Goal: Task Accomplishment & Management: Use online tool/utility

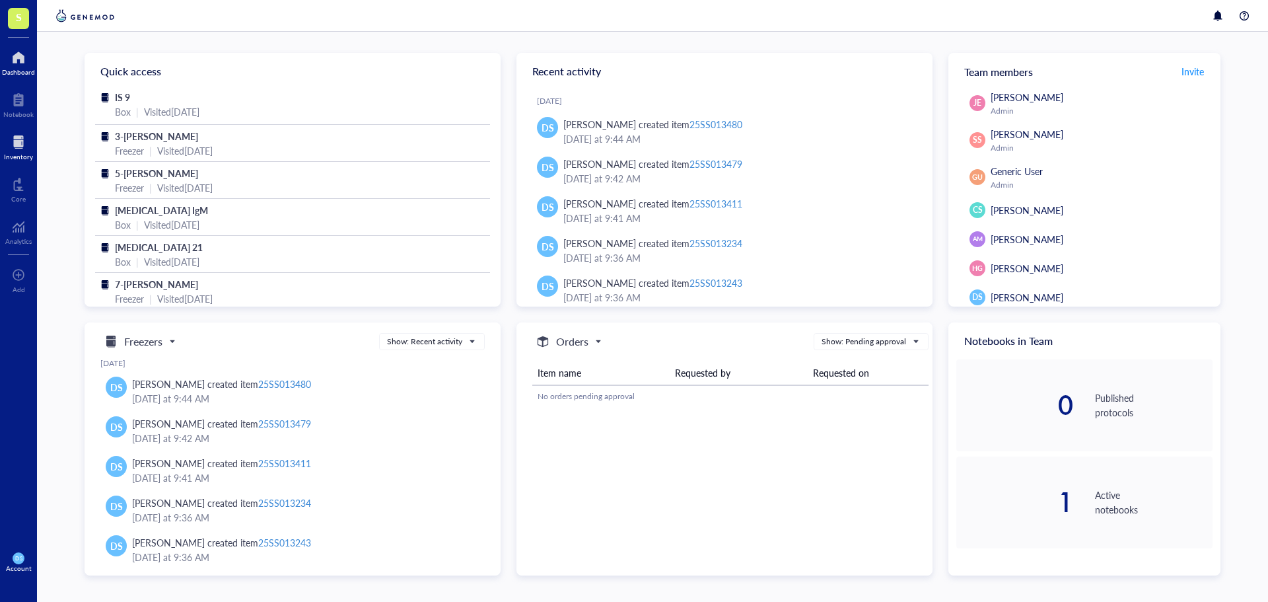
click at [17, 159] on div "Inventory" at bounding box center [18, 157] width 29 height 8
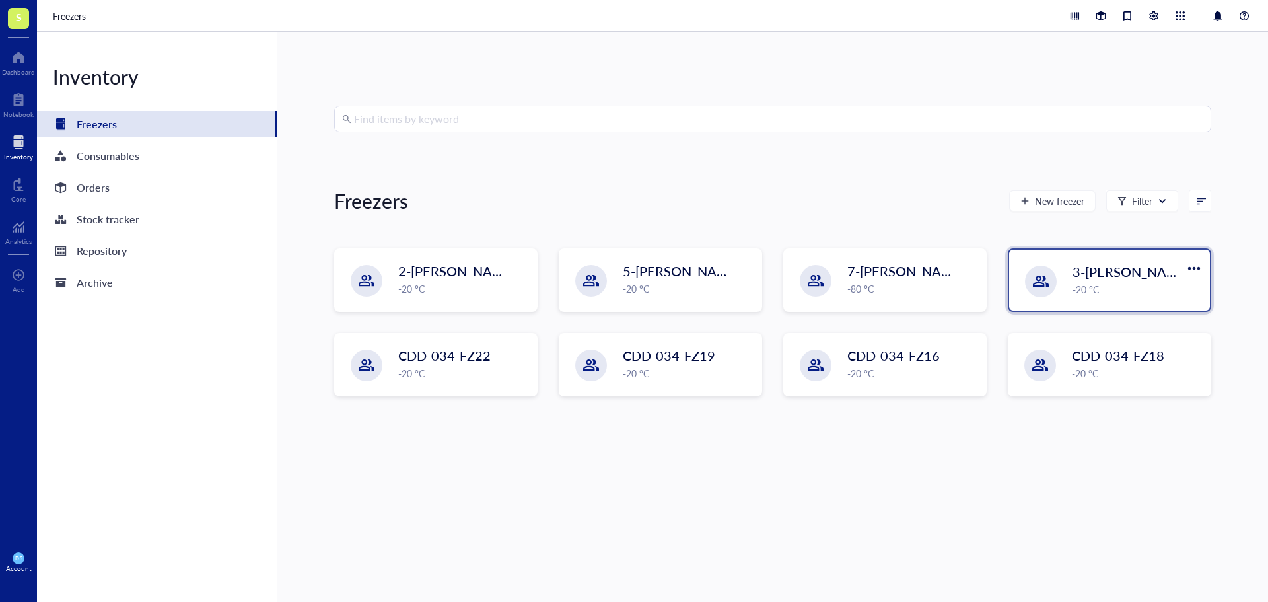
click at [1097, 270] on span "3-[PERSON_NAME]" at bounding box center [1132, 271] width 118 height 18
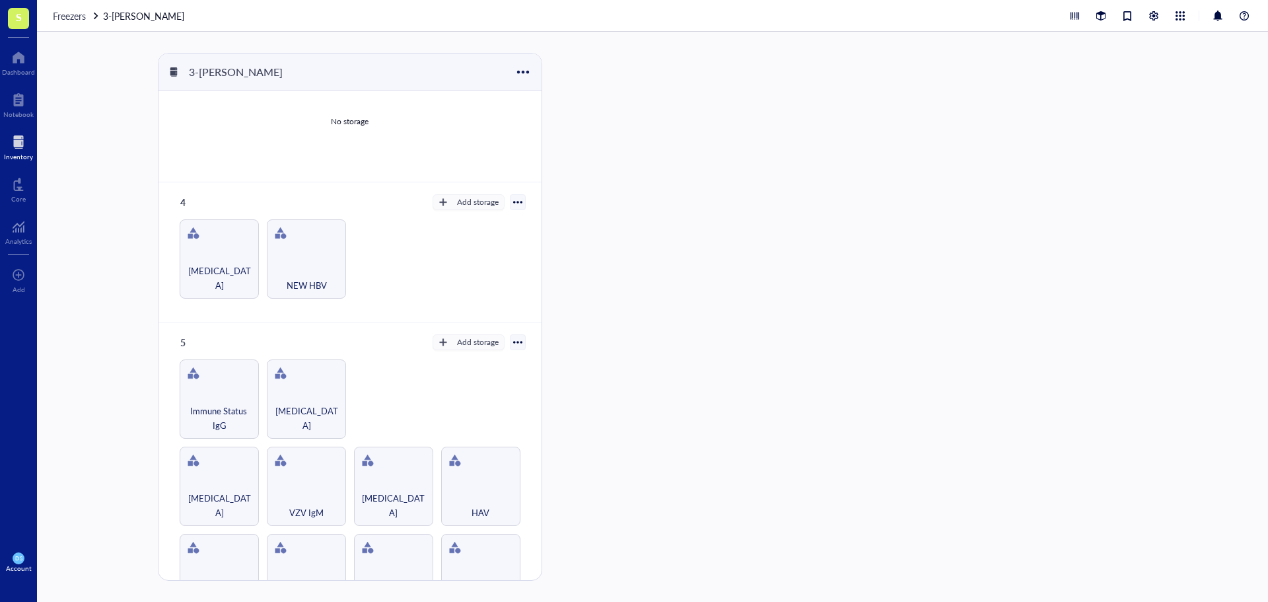
scroll to position [357, 0]
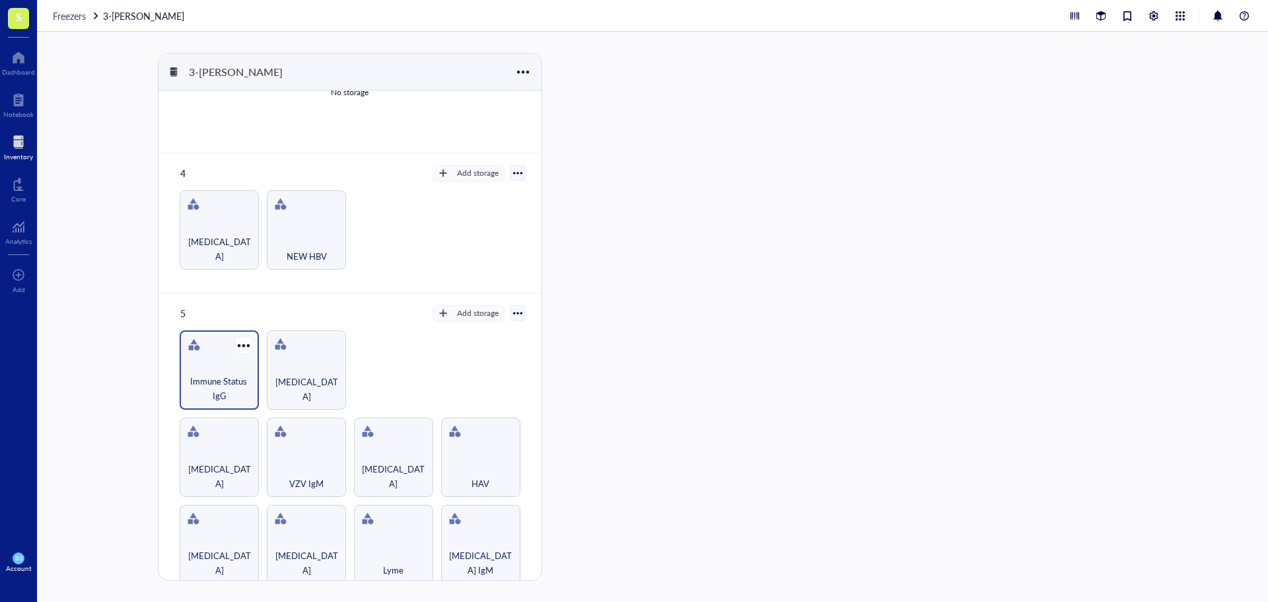
click at [225, 379] on span "Immune Status IgG" at bounding box center [219, 388] width 66 height 29
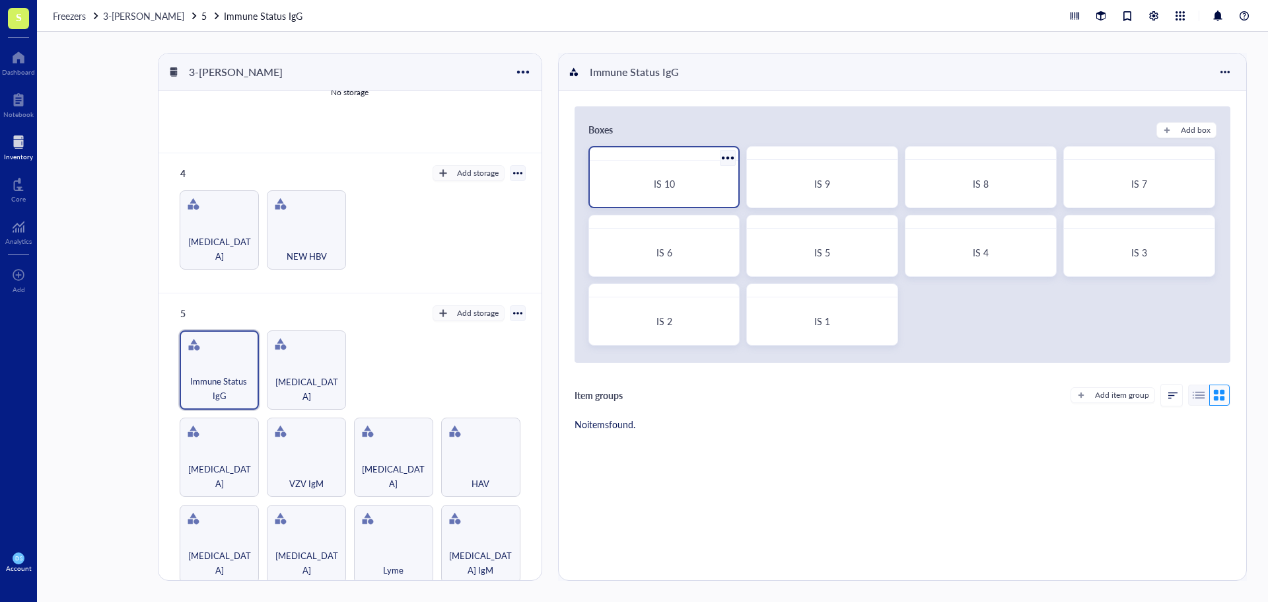
click at [682, 187] on div "IS 10" at bounding box center [665, 184] width 118 height 12
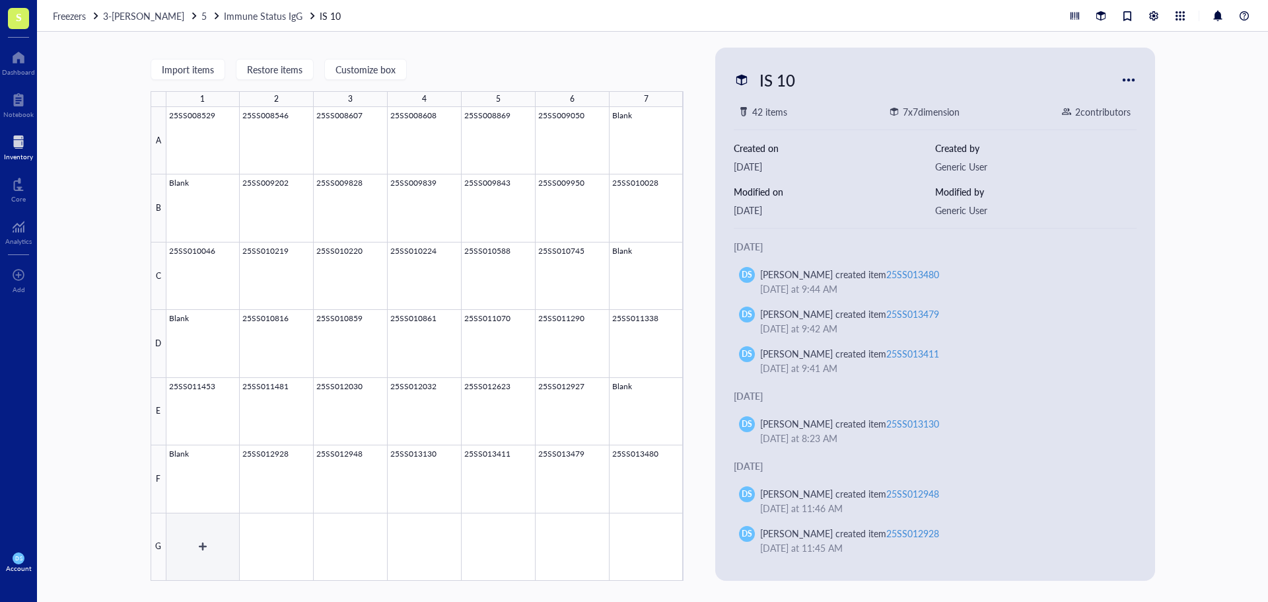
click at [223, 529] on div at bounding box center [424, 344] width 517 height 474
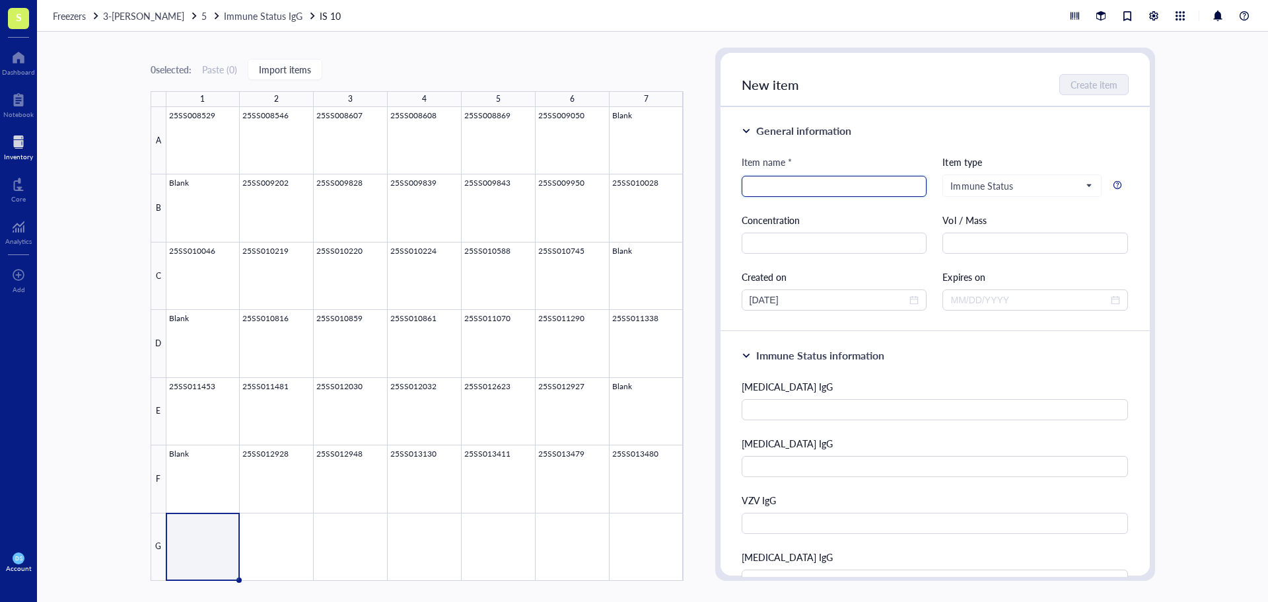
click at [844, 188] on input "search" at bounding box center [835, 186] width 170 height 20
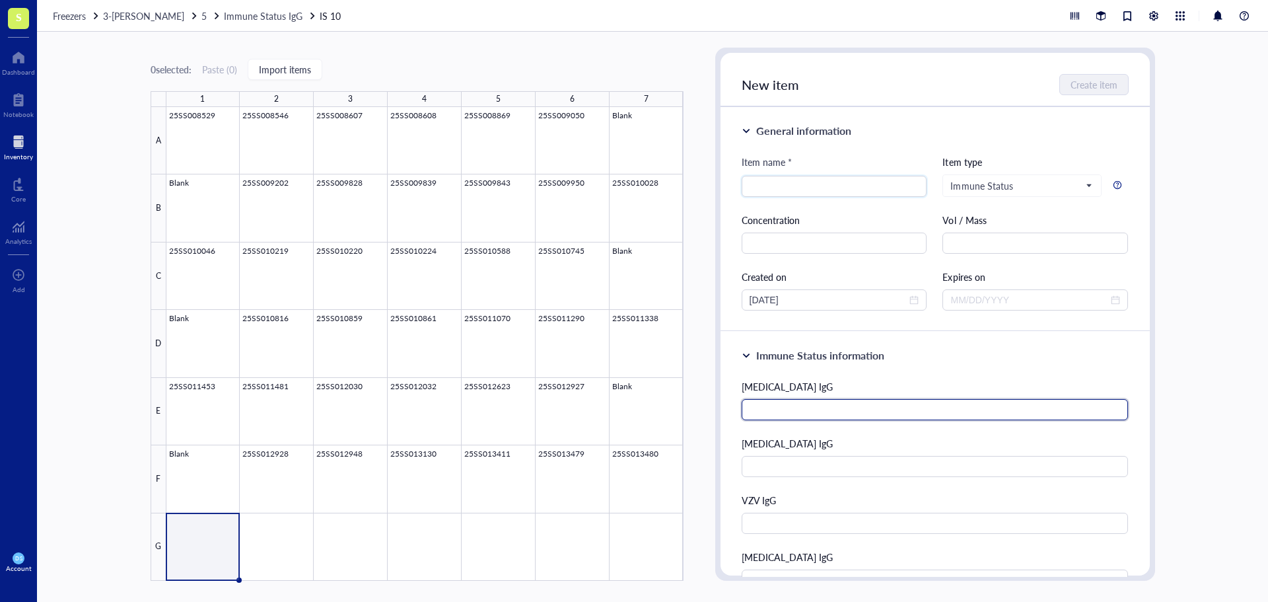
click at [777, 409] on input "text" at bounding box center [935, 409] width 387 height 21
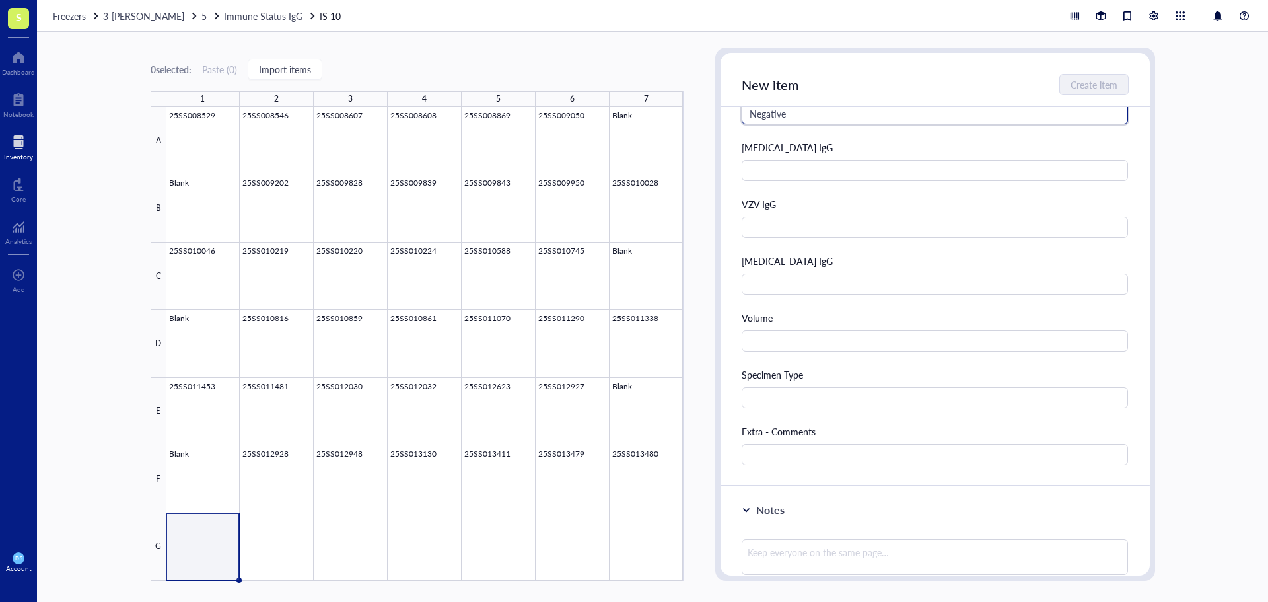
scroll to position [330, 0]
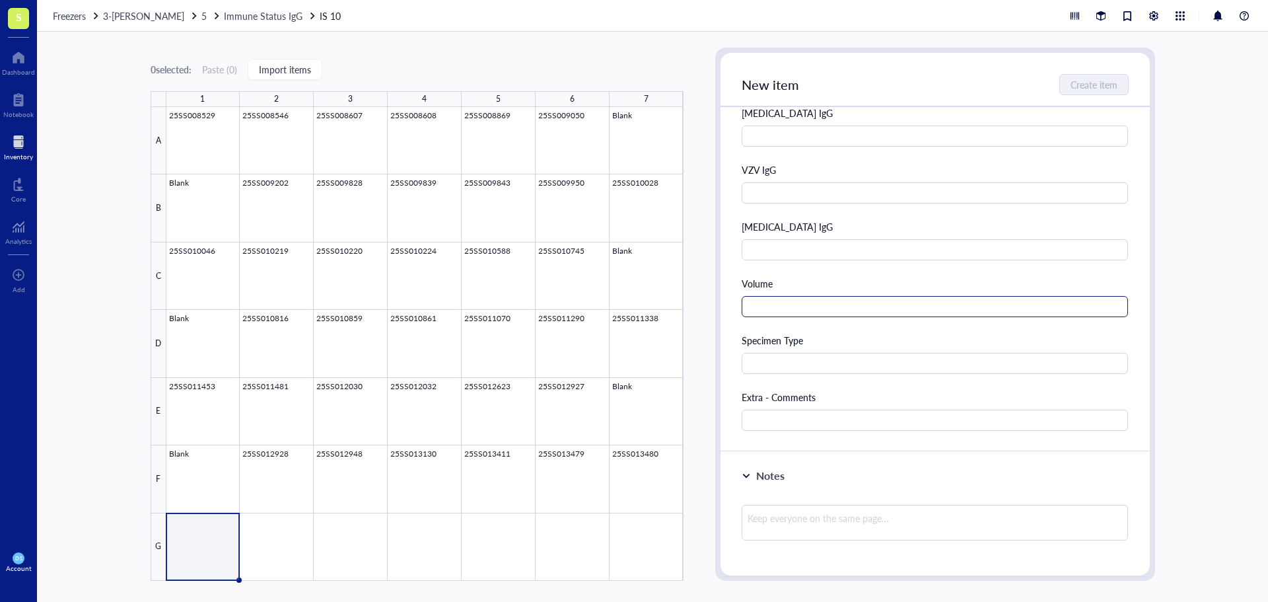
type input "Negative"
click at [768, 303] on input "text" at bounding box center [935, 306] width 387 height 21
type input "3.5 mL"
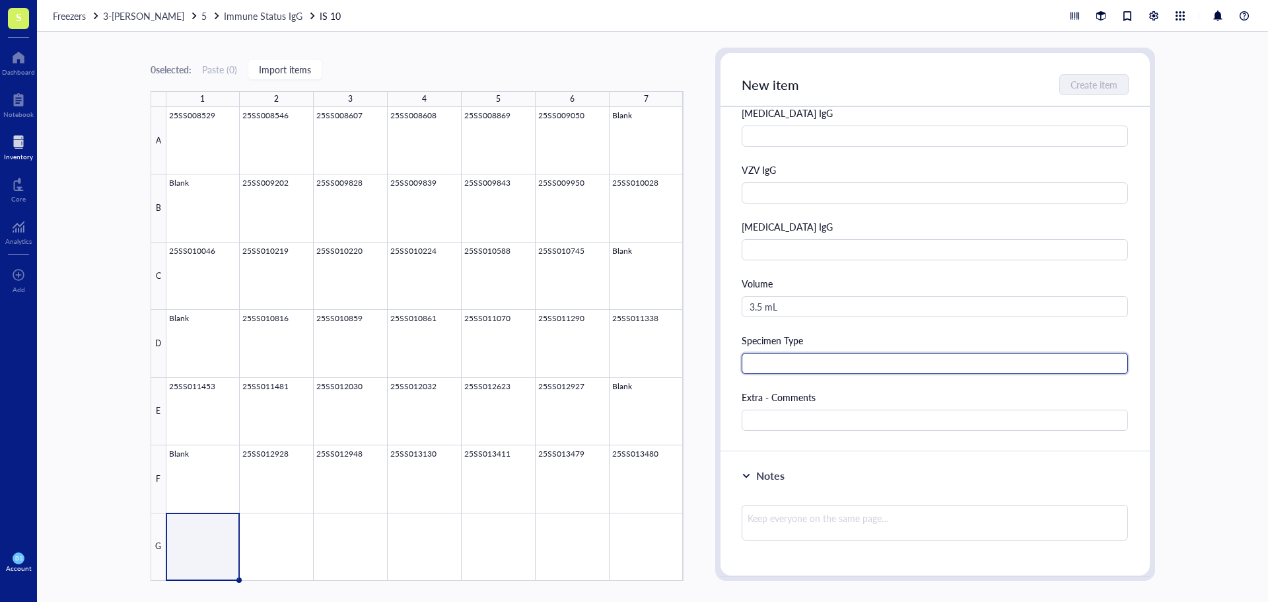
click at [953, 365] on input "text" at bounding box center [935, 363] width 387 height 21
type input "Serum"
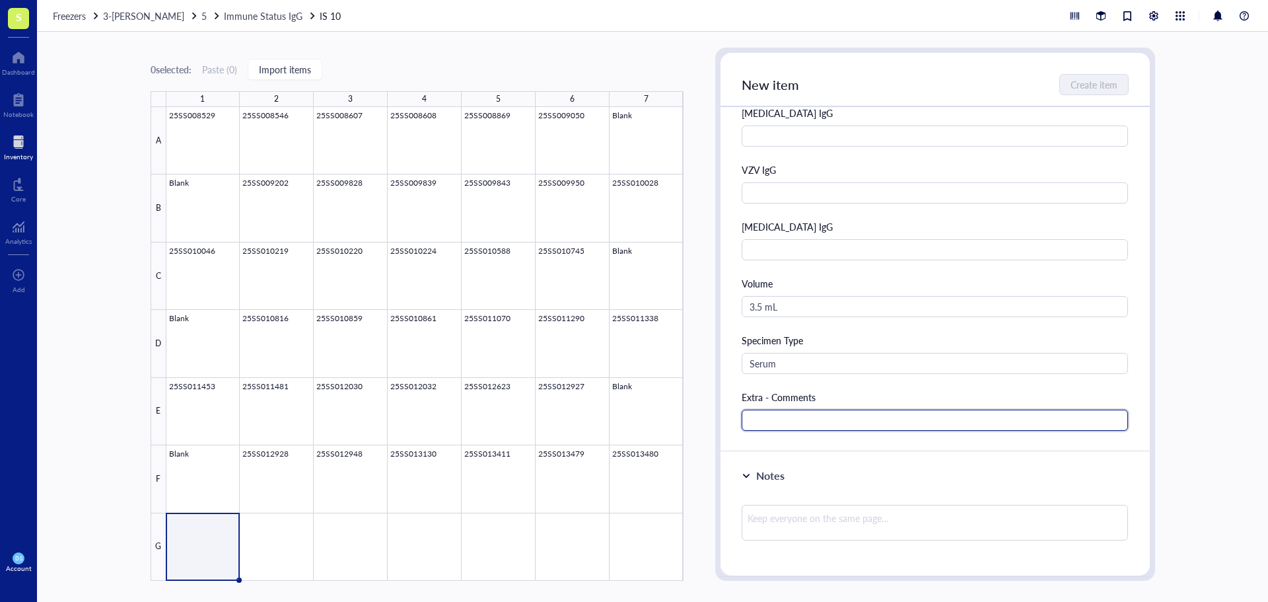
click at [890, 423] on input "text" at bounding box center [935, 420] width 387 height 21
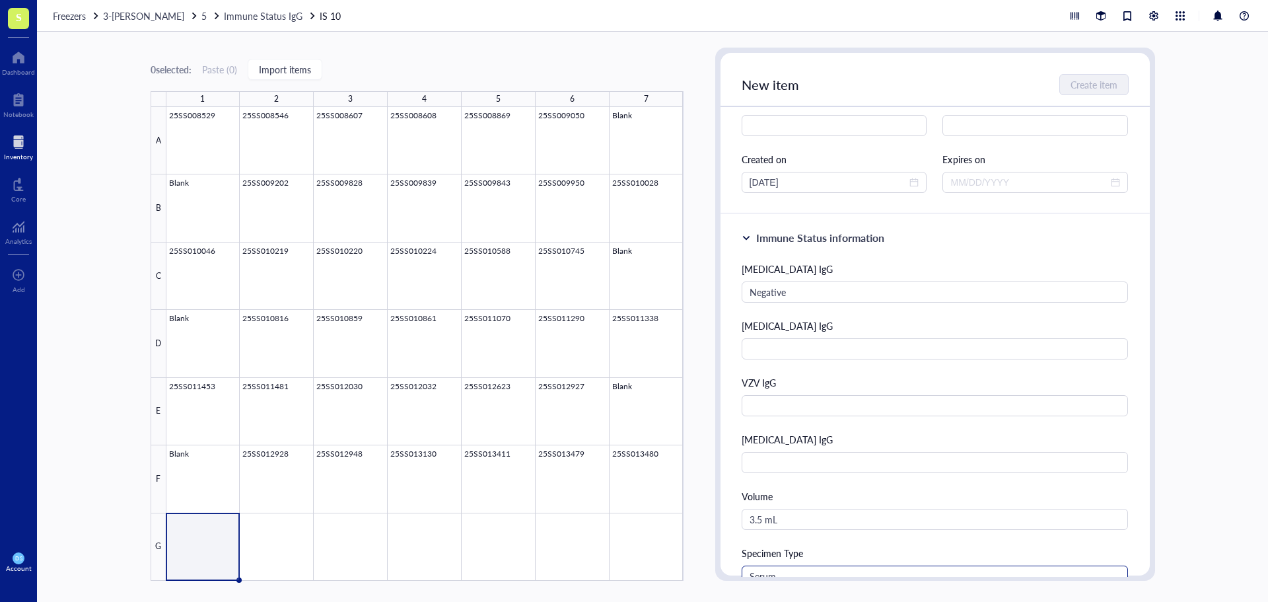
scroll to position [0, 0]
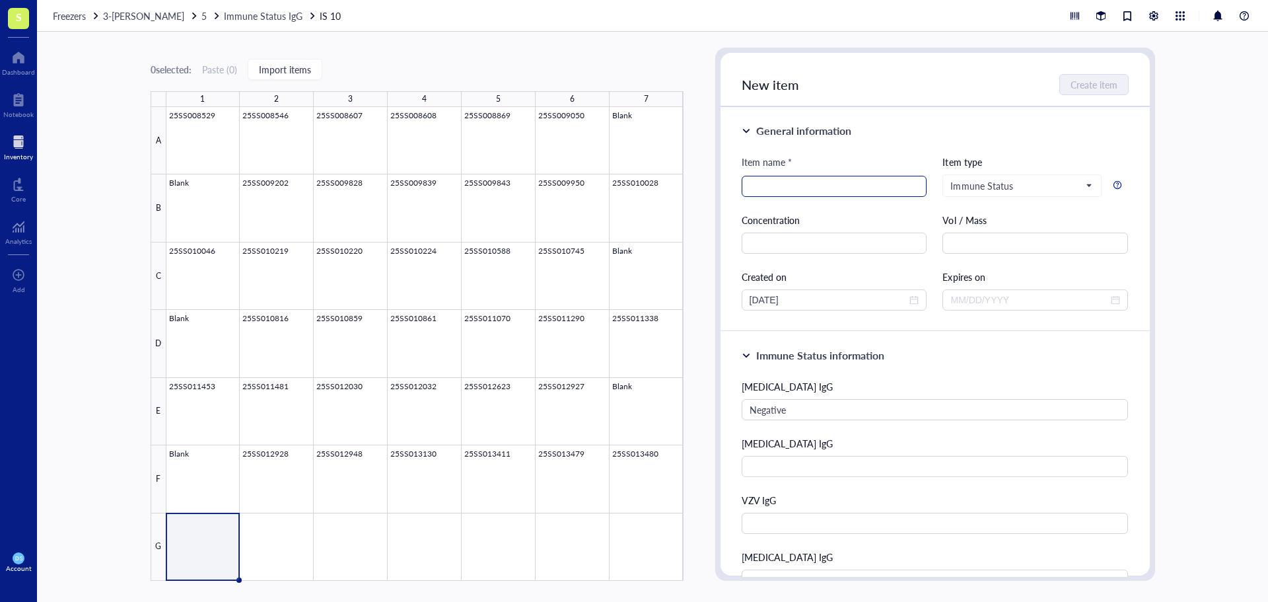
type input "[MEDICAL_DATA] IgM Negative"
click at [772, 190] on input "search" at bounding box center [835, 186] width 170 height 20
type input "25SS013496"
click at [1092, 83] on span "Create item" at bounding box center [1094, 84] width 47 height 11
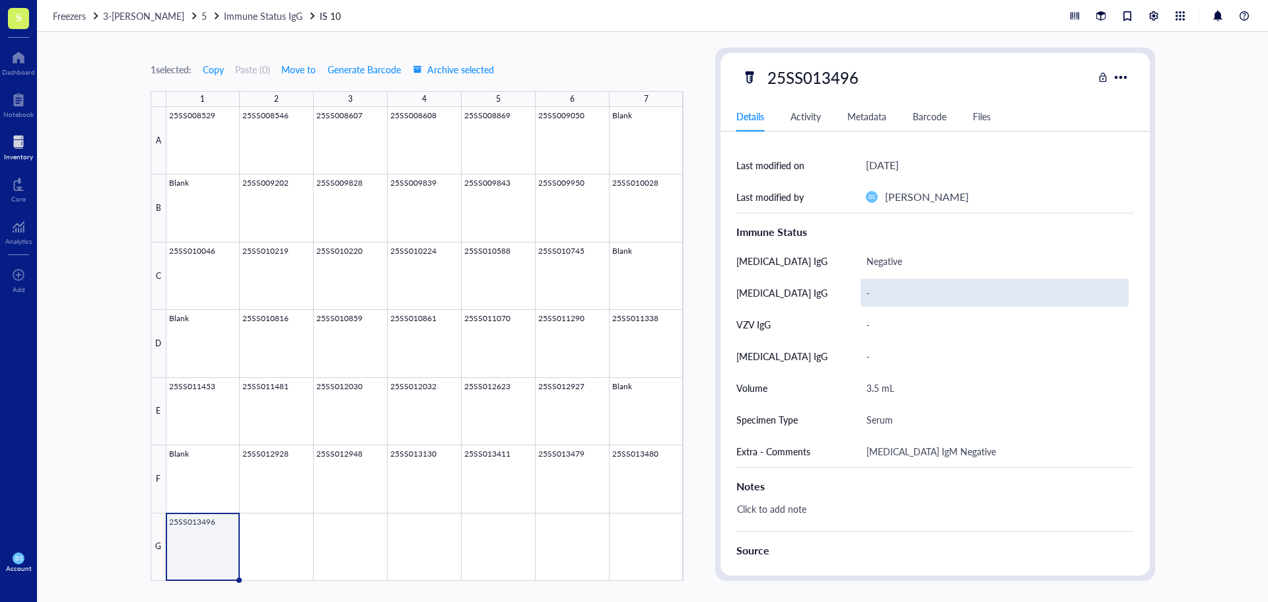
scroll to position [198, 0]
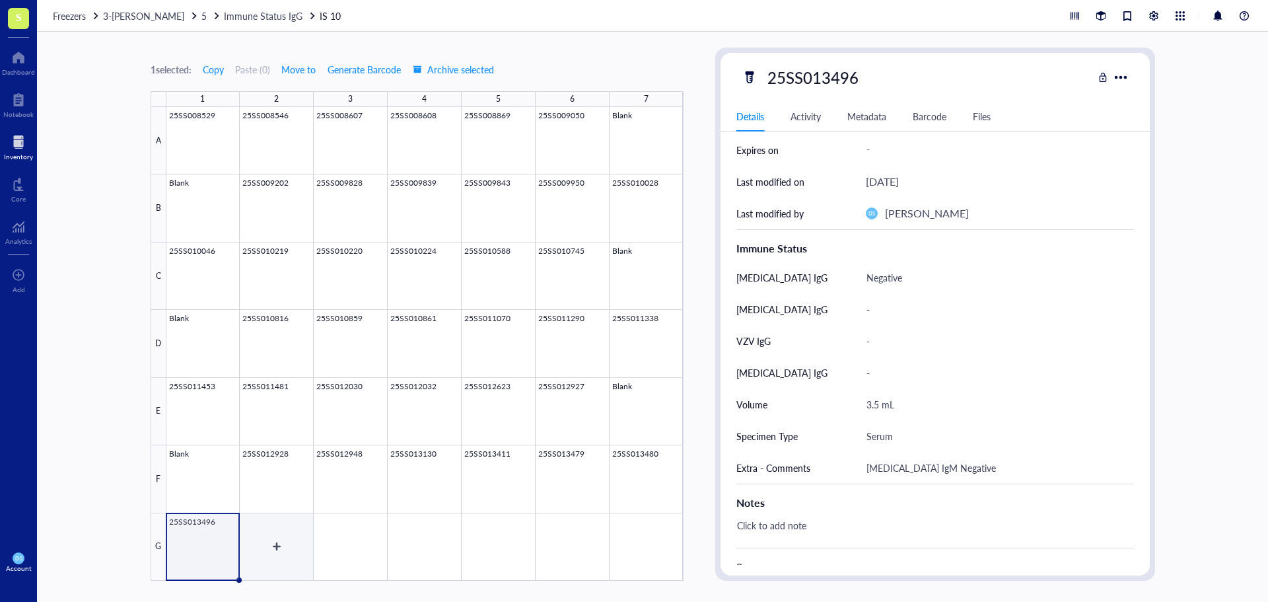
click at [278, 540] on div at bounding box center [424, 344] width 517 height 474
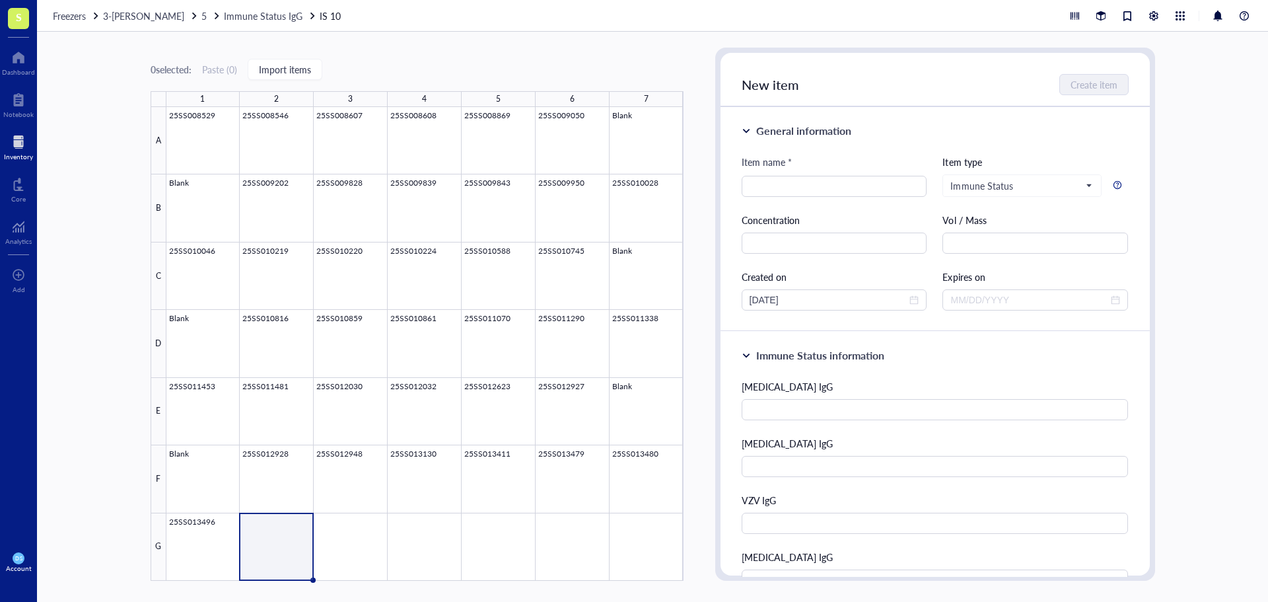
click at [768, 421] on div "[MEDICAL_DATA] IgG [MEDICAL_DATA] IgG VZV IgG [MEDICAL_DATA] IgG Volume Specime…" at bounding box center [935, 570] width 387 height 382
click at [764, 406] on input "text" at bounding box center [935, 409] width 387 height 21
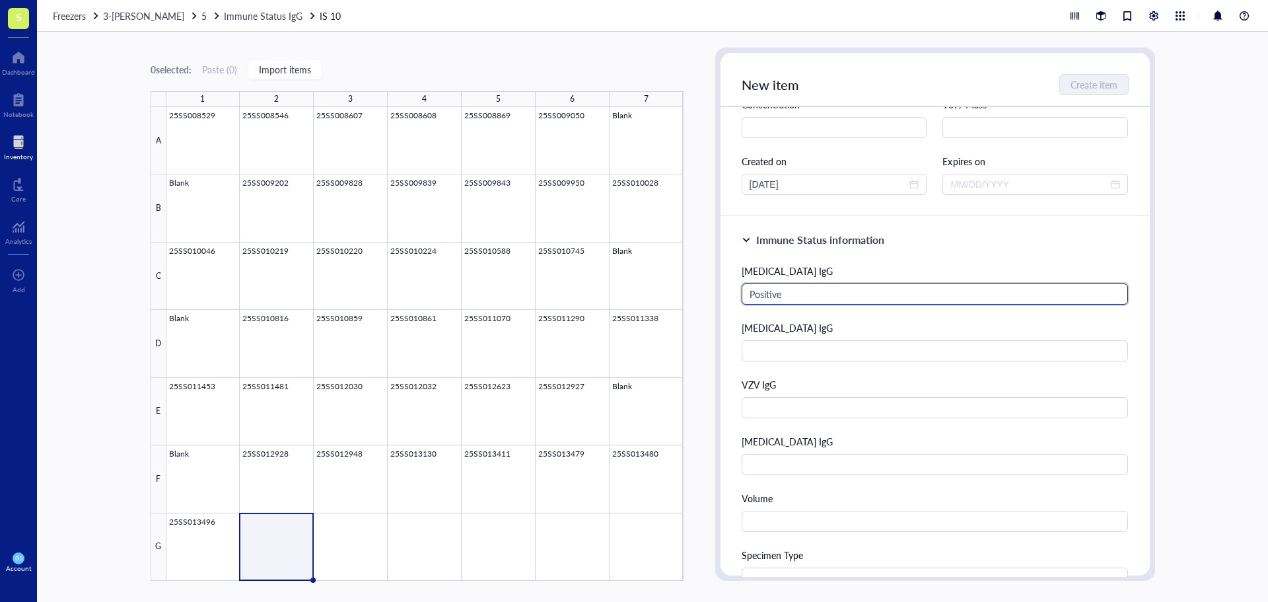
scroll to position [330, 0]
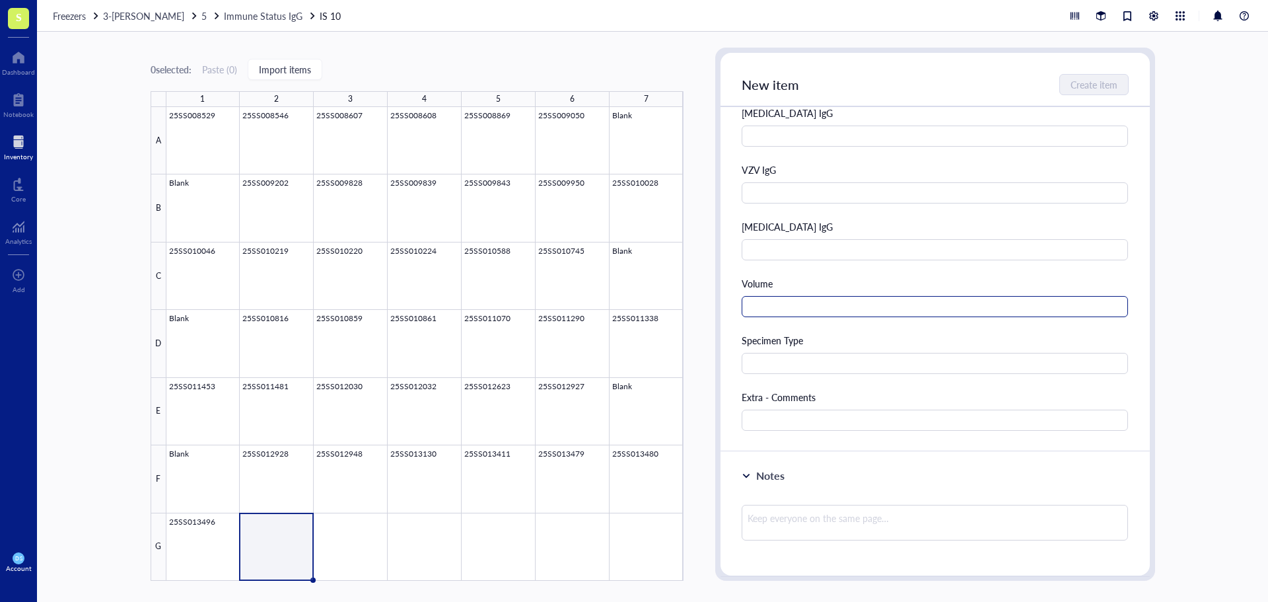
type input "Positive"
click at [791, 307] on input "text" at bounding box center [935, 306] width 387 height 21
type input "2.0 mL"
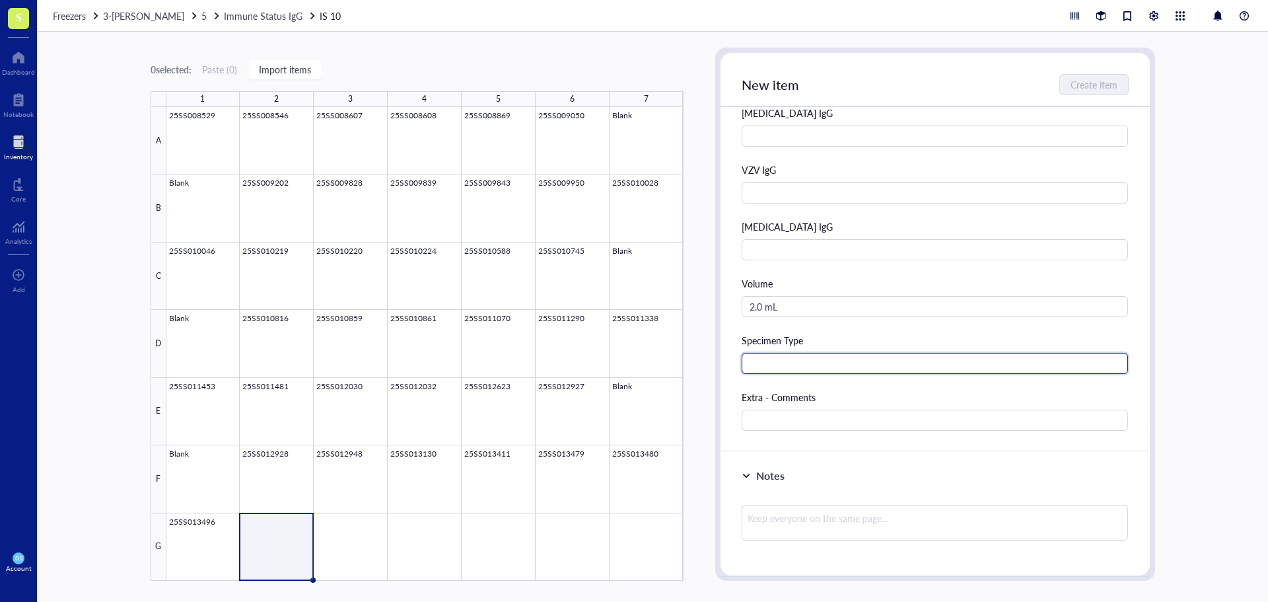
click at [780, 359] on input "text" at bounding box center [935, 363] width 387 height 21
type input "Serum"
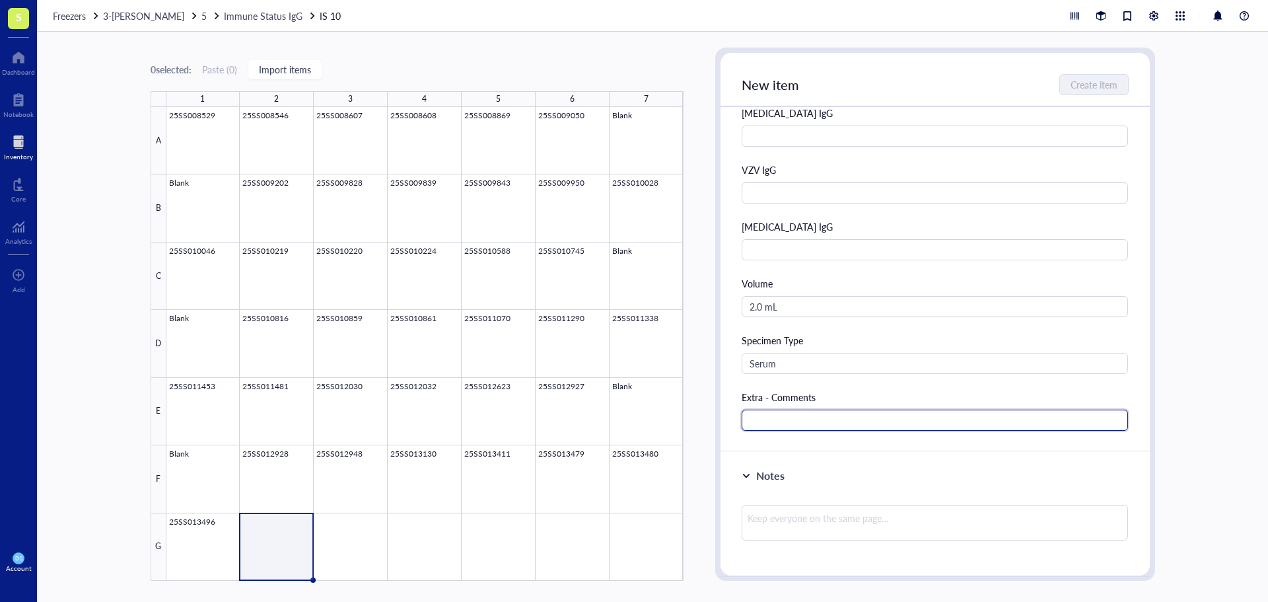
click at [789, 427] on input "text" at bounding box center [935, 420] width 387 height 21
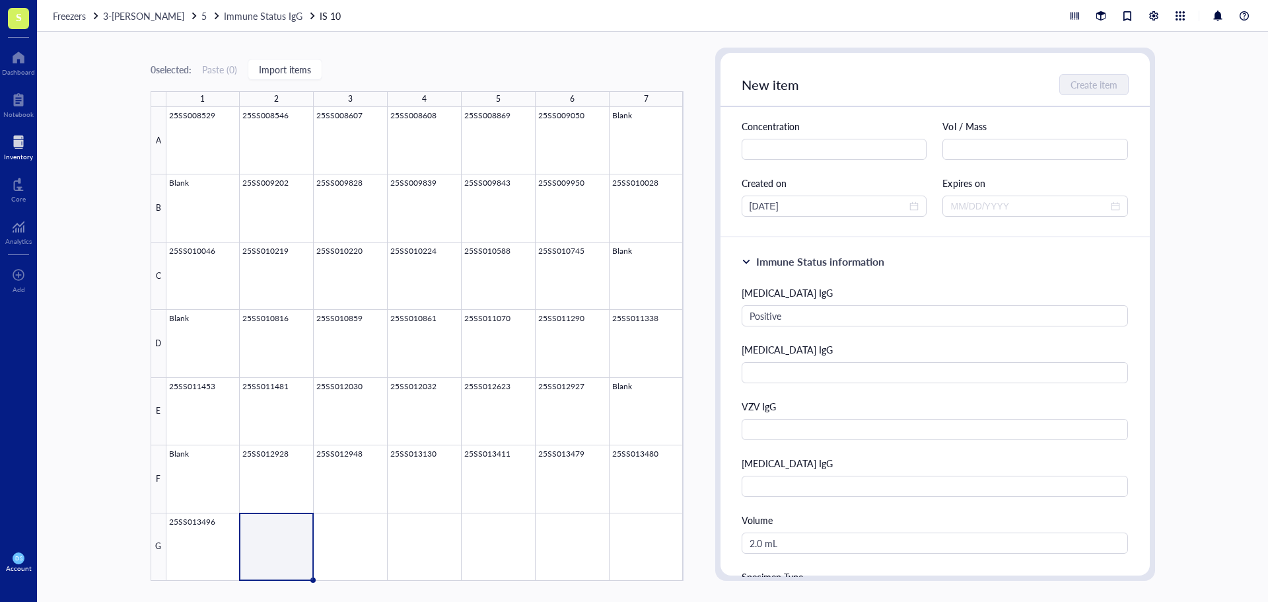
scroll to position [0, 0]
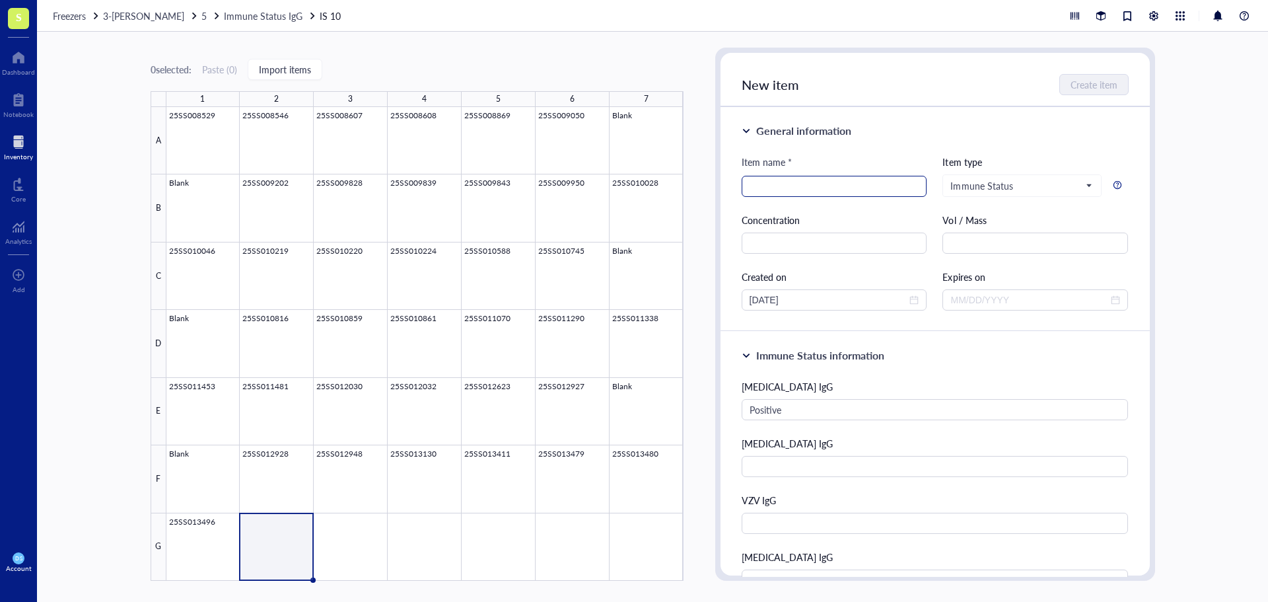
type input "[MEDICAL_DATA] IgM Equivocal"
click at [788, 186] on input "search" at bounding box center [835, 186] width 170 height 20
type input "25SS013619"
click at [1079, 82] on span "Create item" at bounding box center [1094, 84] width 47 height 11
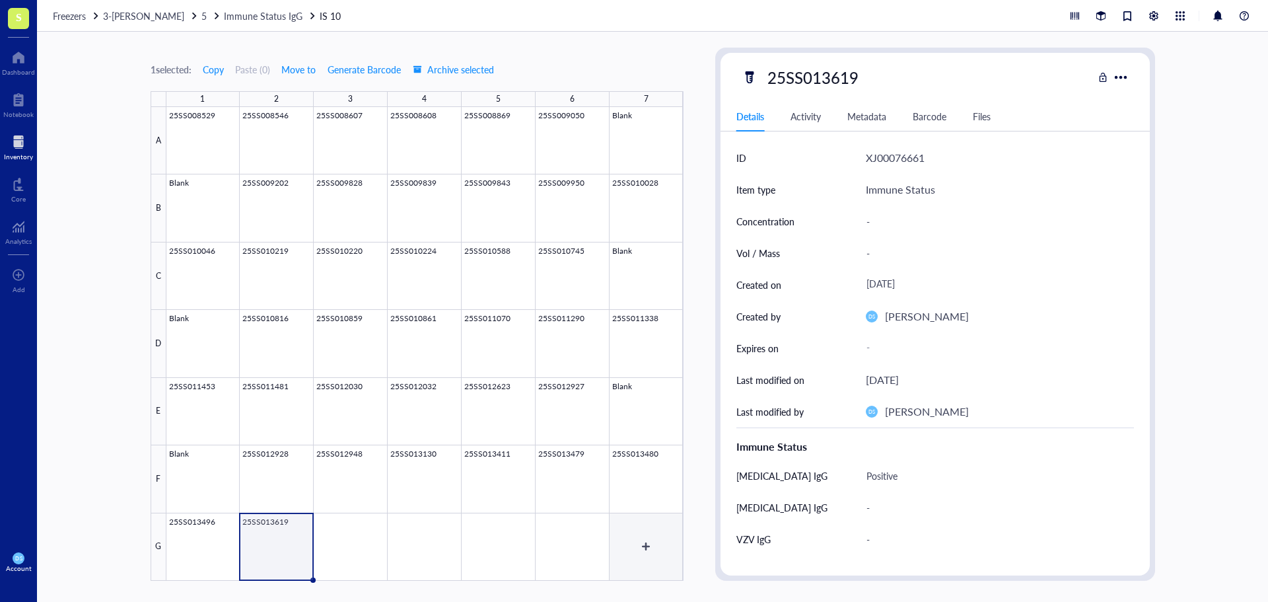
click at [647, 536] on div at bounding box center [424, 344] width 517 height 474
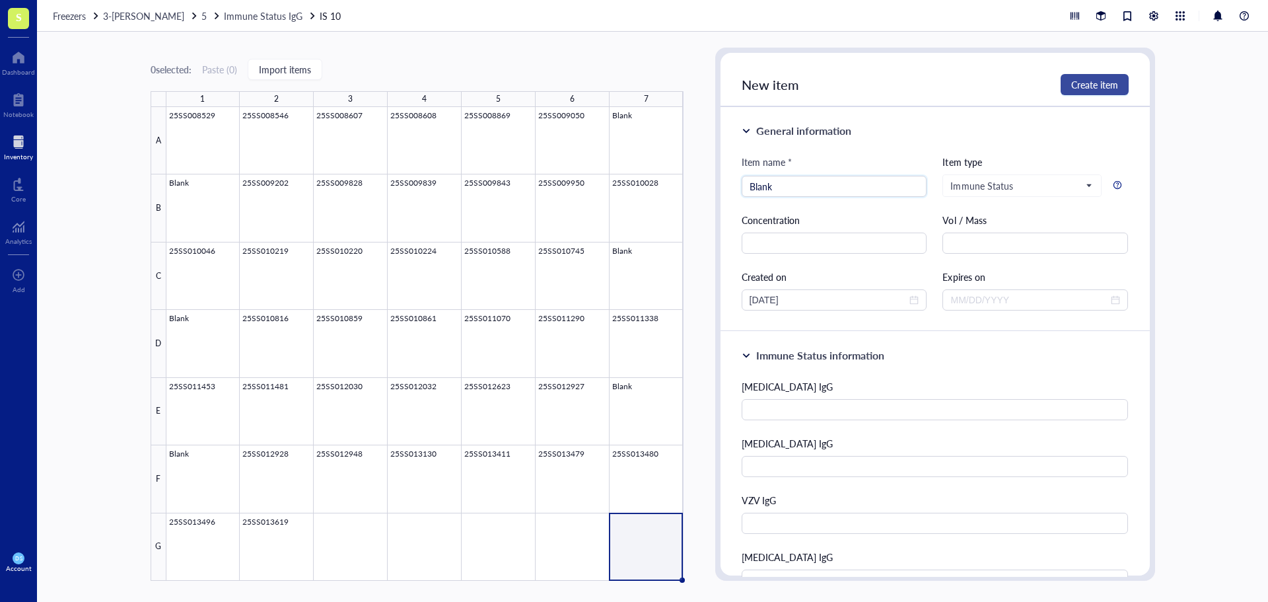
type input "Blank"
click at [1095, 81] on span "Create item" at bounding box center [1094, 84] width 47 height 11
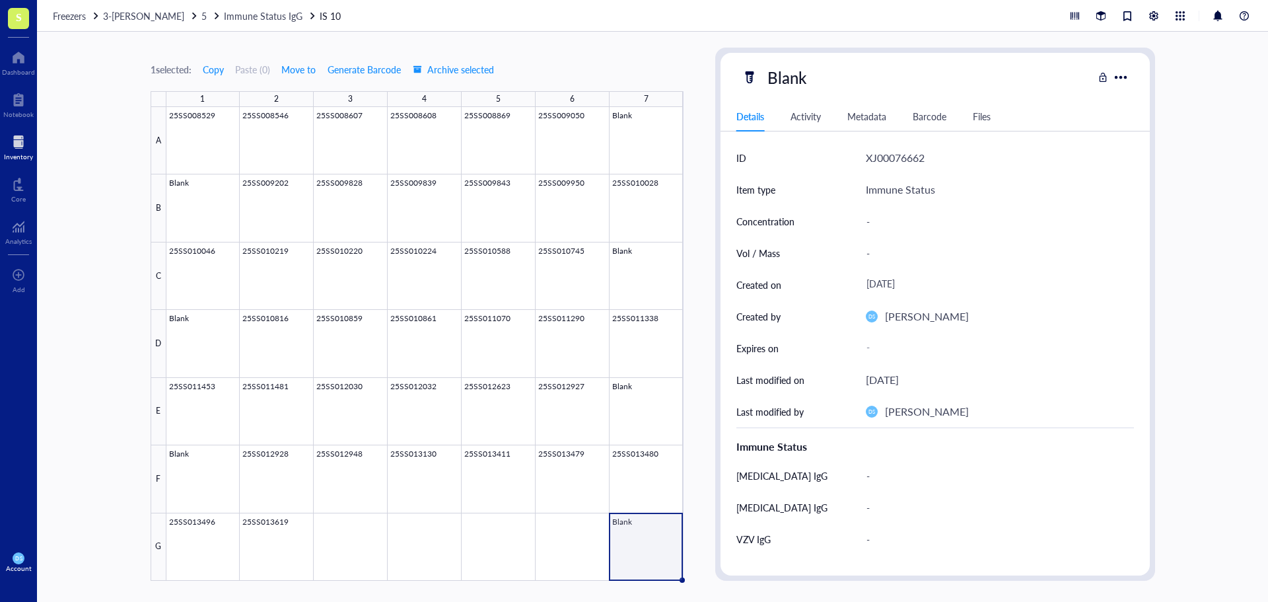
click at [19, 147] on div at bounding box center [18, 141] width 29 height 21
